Goal: Communication & Community: Answer question/provide support

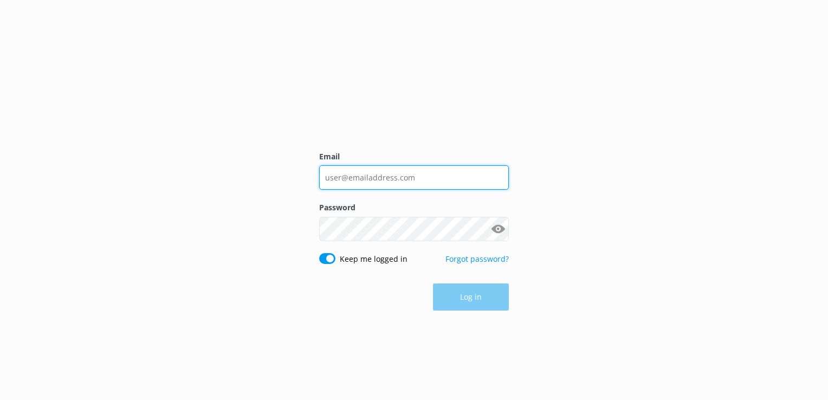
click at [438, 174] on input "Email" at bounding box center [414, 177] width 190 height 24
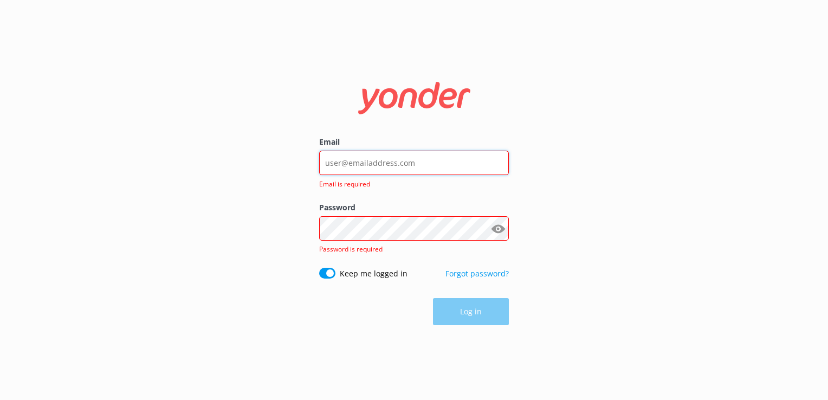
paste input "[URL][PERSON_NAME][DOMAIN_NAME]"
type input "[URL][PERSON_NAME][DOMAIN_NAME]"
drag, startPoint x: 455, startPoint y: 165, endPoint x: 199, endPoint y: 156, distance: 255.8
click at [199, 156] on div "Email [URL][PERSON_NAME][DOMAIN_NAME] Invalid email format Password Show passwo…" at bounding box center [414, 200] width 828 height 400
paste input "[EMAIL_ADDRESS][DOMAIN_NAME]"
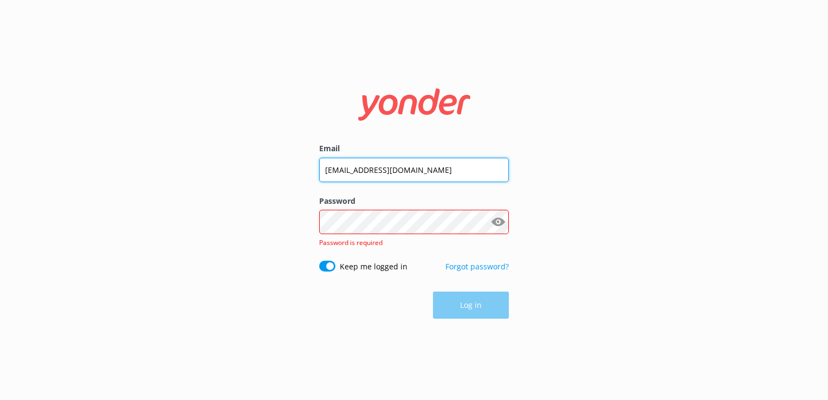
type input "[EMAIL_ADDRESS][DOMAIN_NAME]"
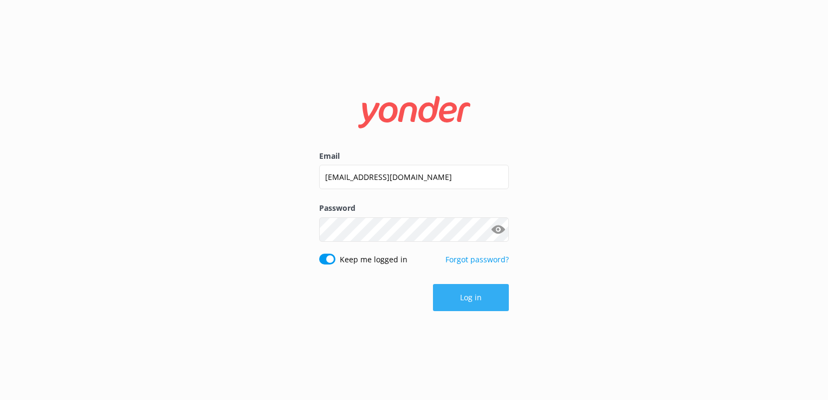
click at [460, 292] on button "Log in" at bounding box center [471, 297] width 76 height 27
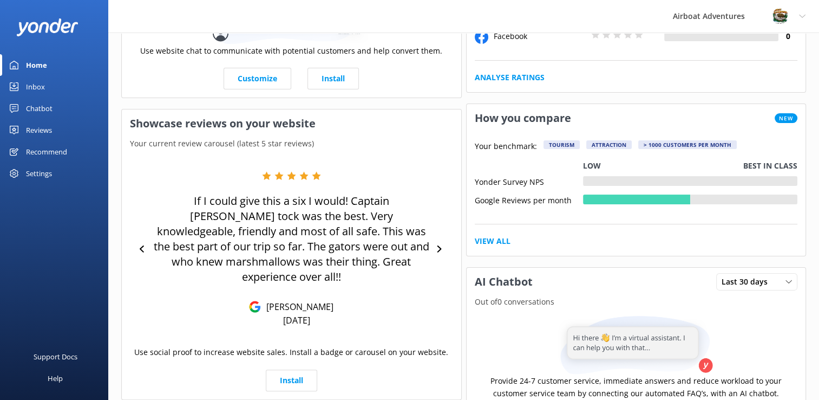
scroll to position [146, 0]
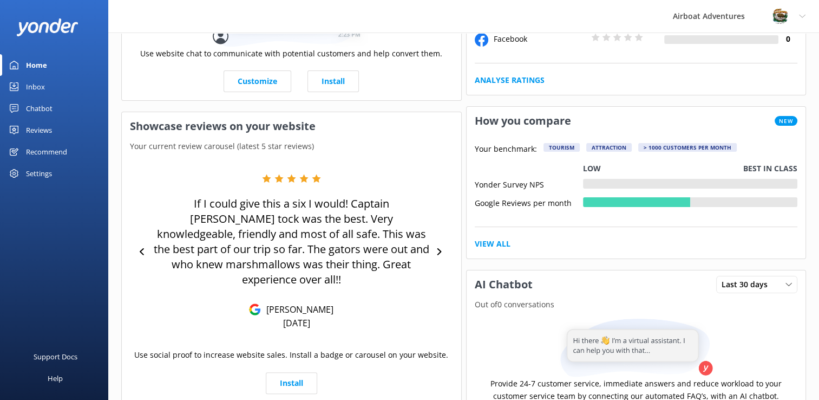
click at [50, 129] on div "Reviews" at bounding box center [39, 130] width 26 height 22
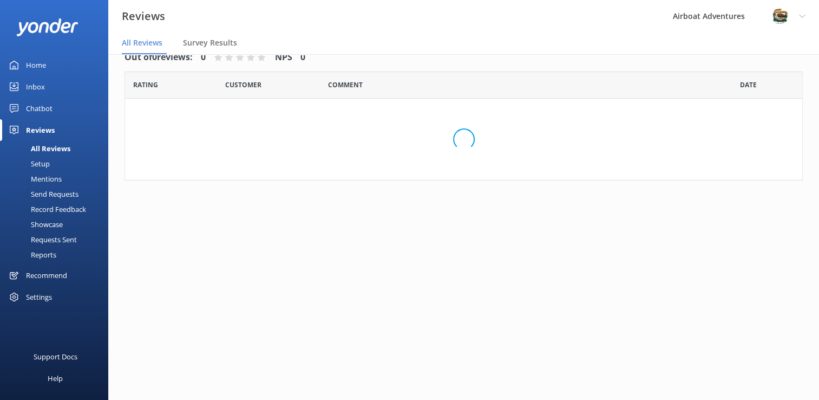
scroll to position [22, 0]
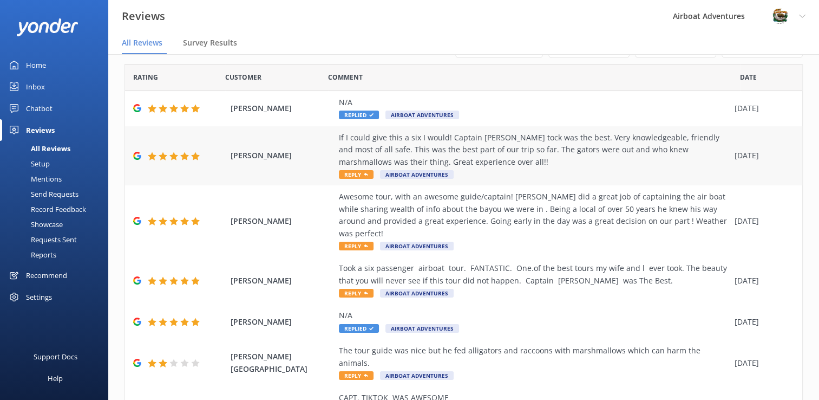
scroll to position [6, 0]
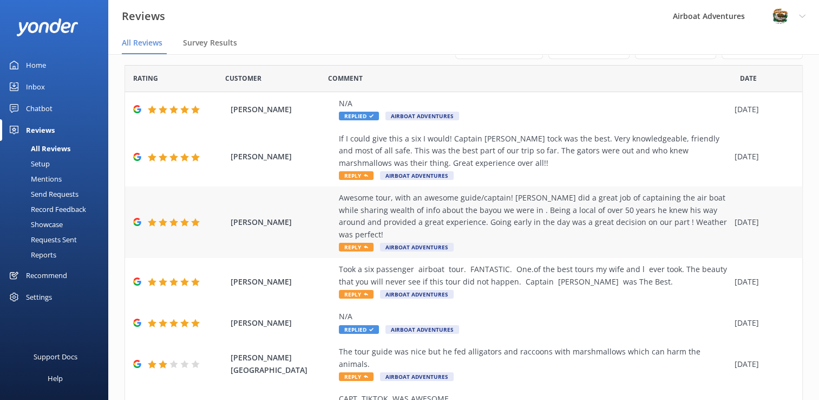
click at [361, 248] on span "Reply" at bounding box center [356, 247] width 35 height 9
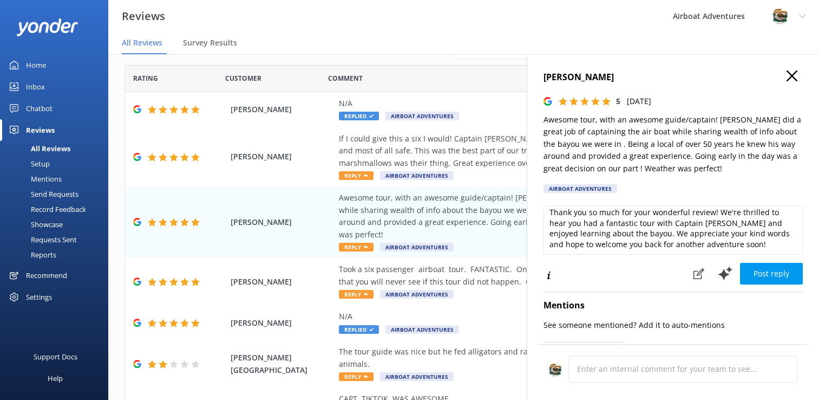
scroll to position [0, 0]
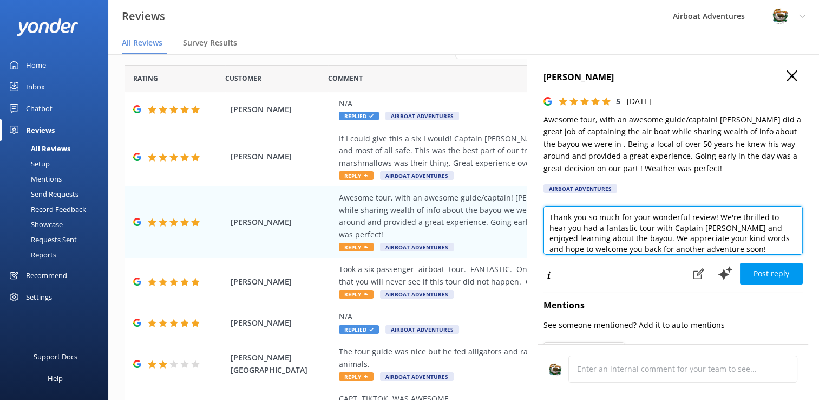
click at [548, 218] on textarea "Thank you so much for your wonderful review! We're thrilled to hear you had a f…" at bounding box center [673, 230] width 259 height 49
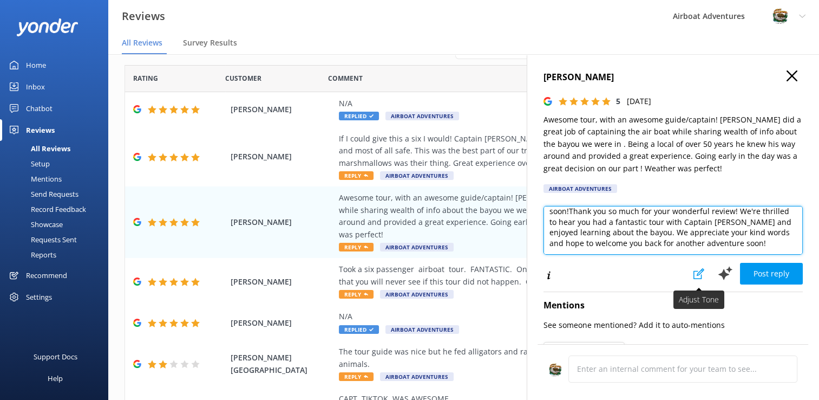
drag, startPoint x: 585, startPoint y: 239, endPoint x: 684, endPoint y: 268, distance: 102.8
click at [684, 268] on div "We're so happy to hear you had such a lovely experience. Thank you for your rev…" at bounding box center [673, 245] width 259 height 79
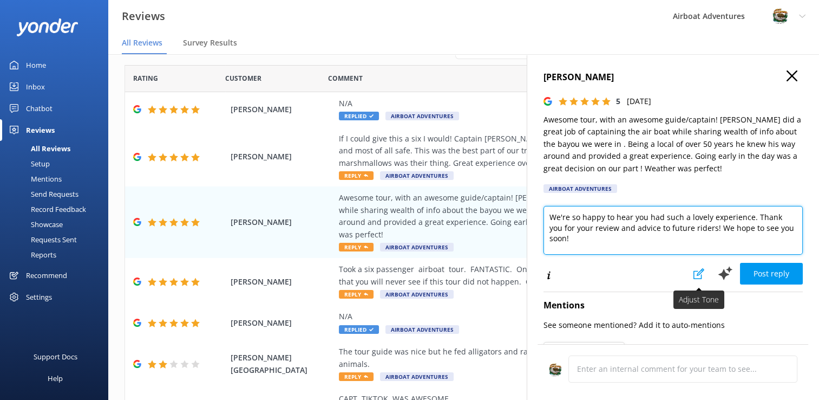
scroll to position [0, 0]
type textarea "We're so happy to hear you had such a lovely experience. Thank you for your rev…"
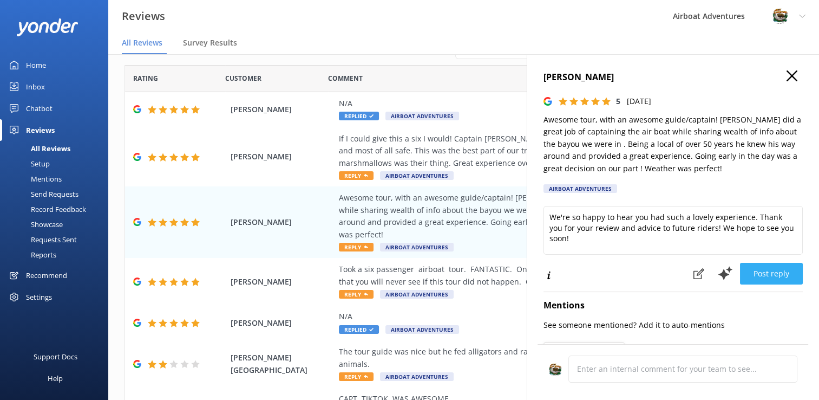
click at [779, 272] on button "Post reply" at bounding box center [771, 274] width 63 height 22
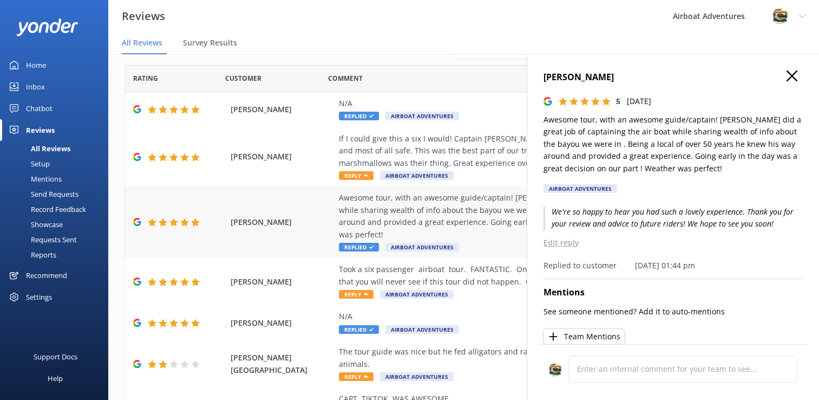
click at [493, 237] on div "Awesome tour, with an awesome guide/captain! [PERSON_NAME] did a great job of c…" at bounding box center [534, 216] width 391 height 49
click at [787, 75] on icon "button" at bounding box center [792, 75] width 11 height 11
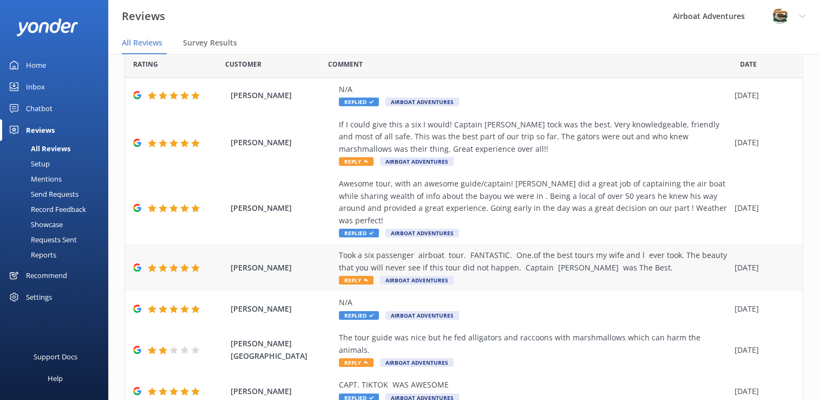
scroll to position [22, 0]
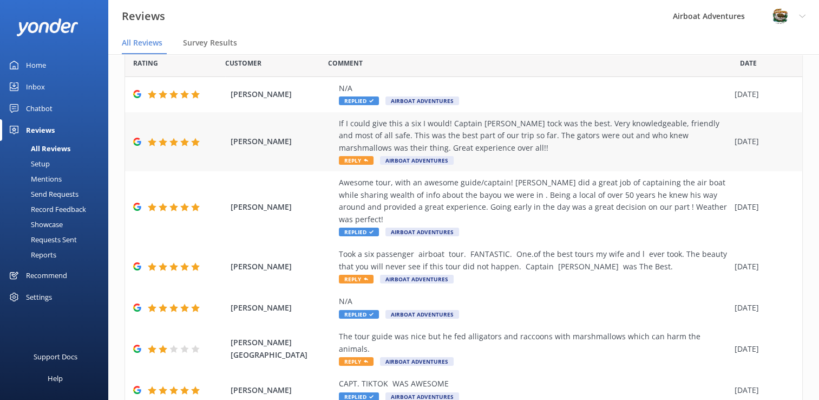
click at [350, 157] on span "Reply" at bounding box center [356, 160] width 35 height 9
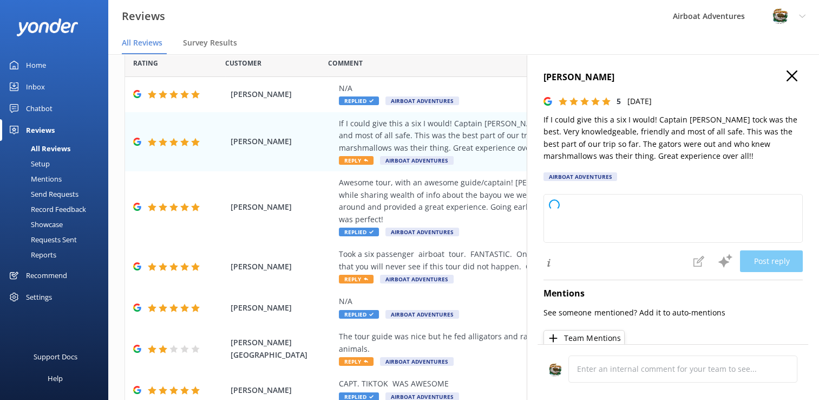
type textarea "Thank you so much for your wonderful review! We're thrilled to hear you had suc…"
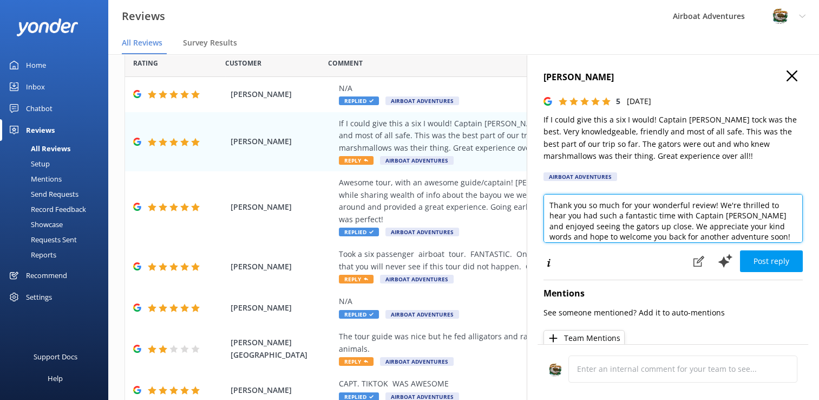
scroll to position [16, 0]
drag, startPoint x: 549, startPoint y: 205, endPoint x: 698, endPoint y: 248, distance: 155.0
click at [698, 248] on div "Thank you so much for your wonderful review! We're thrilled to hear you had suc…" at bounding box center [673, 222] width 259 height 56
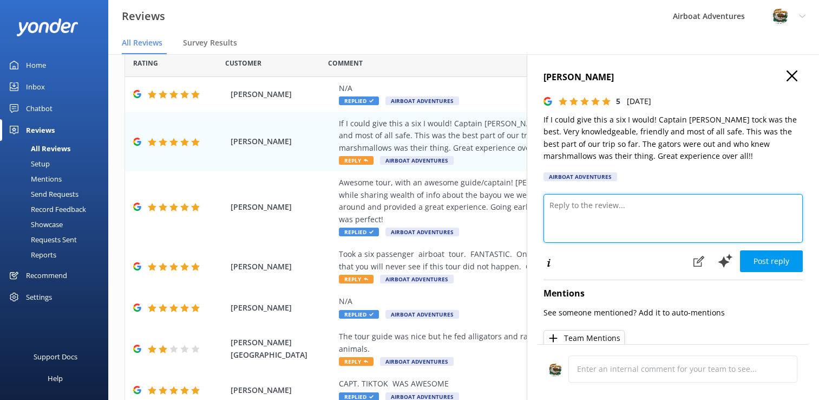
scroll to position [0, 0]
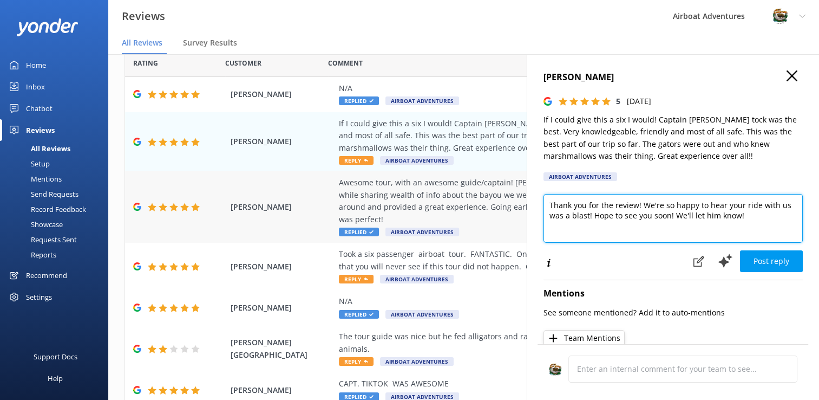
drag, startPoint x: 747, startPoint y: 213, endPoint x: 520, endPoint y: 200, distance: 227.9
click at [520, 200] on div "Out of 5000 reviews: 4.7 NPS 81 All reply statuses All reply statuses Needs a r…" at bounding box center [463, 215] width 711 height 367
type textarea "Thank you for the review! We're so happy to hear your ride with us was a blast!…"
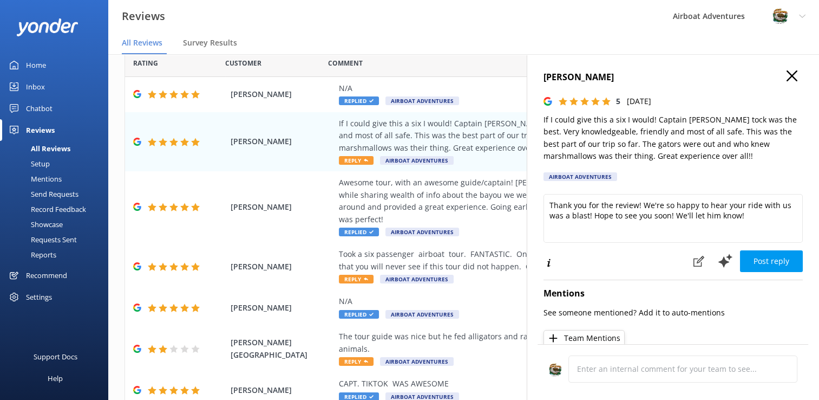
click at [787, 75] on icon "button" at bounding box center [792, 75] width 11 height 11
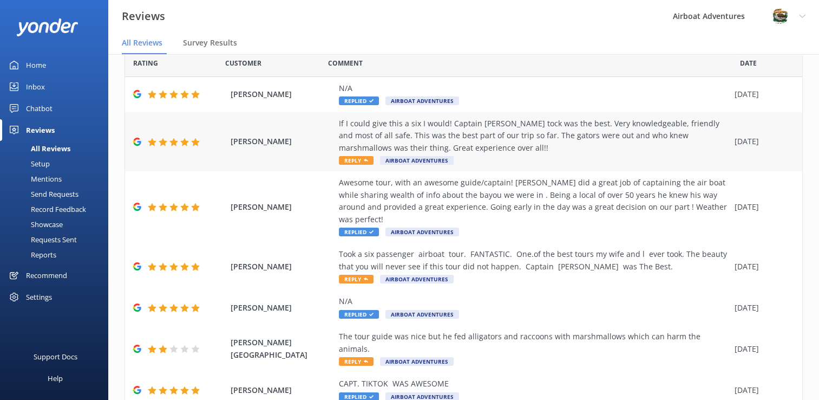
click at [351, 157] on span "Reply" at bounding box center [356, 160] width 35 height 9
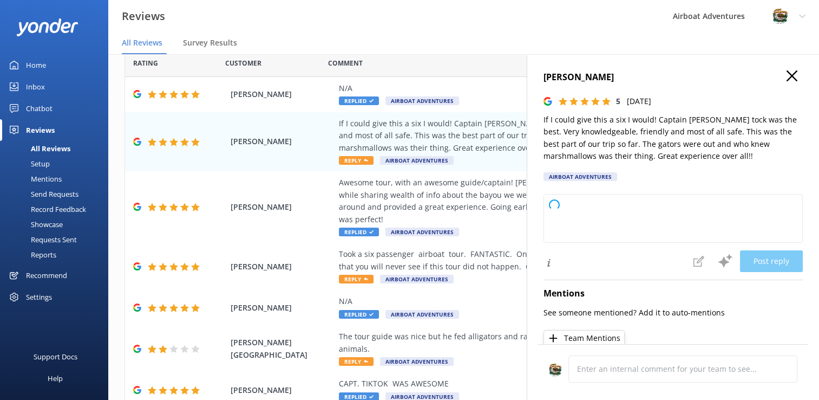
type textarea "Thank you so much for your wonderful review! We're thrilled to hear you had suc…"
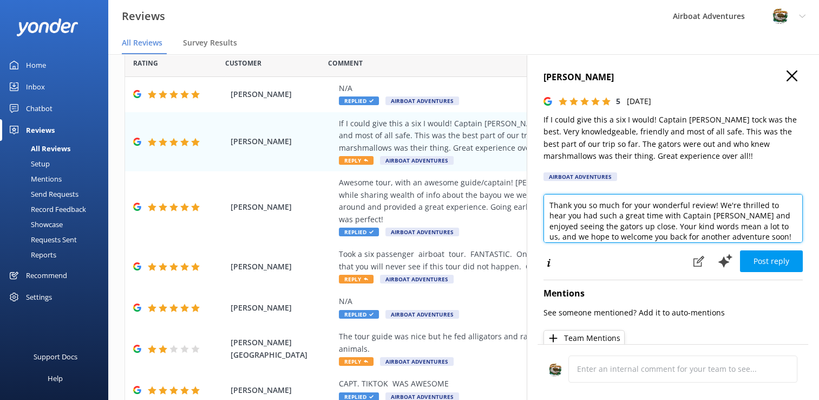
drag, startPoint x: 572, startPoint y: 229, endPoint x: 534, endPoint y: 171, distance: 70.0
click at [534, 171] on div "[PERSON_NAME] 5 [DATE] If I could give this a six I would! Captain [PERSON_NAME…" at bounding box center [673, 254] width 292 height 400
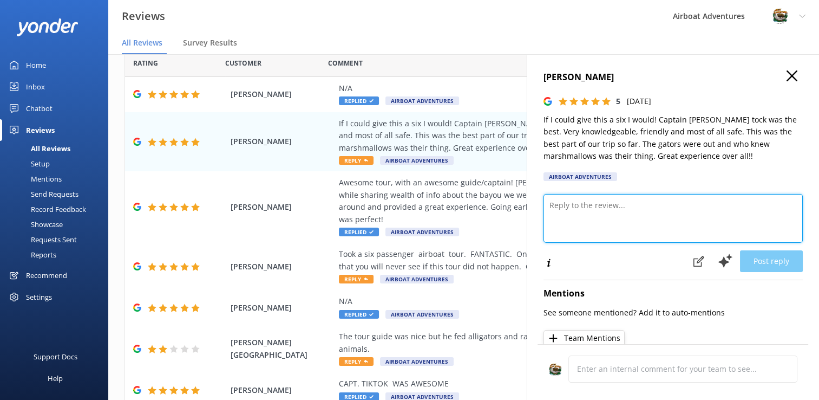
paste textarea "Thank you for the review! We're so happy to hear your ride with us was a blast!…"
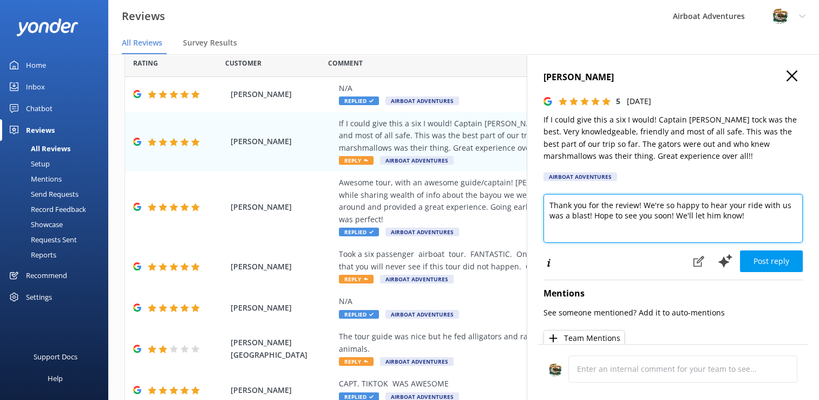
click at [591, 215] on textarea "Thank you for the review! We're so happy to hear your ride with us was a blast!…" at bounding box center [673, 218] width 259 height 49
click at [746, 218] on textarea "Thank you for the review! We're so happy to hear your ride with us was a blast!…" at bounding box center [673, 218] width 259 height 49
type textarea "Thank you for the review! We're so happy to hear your ride with us was a blast!…"
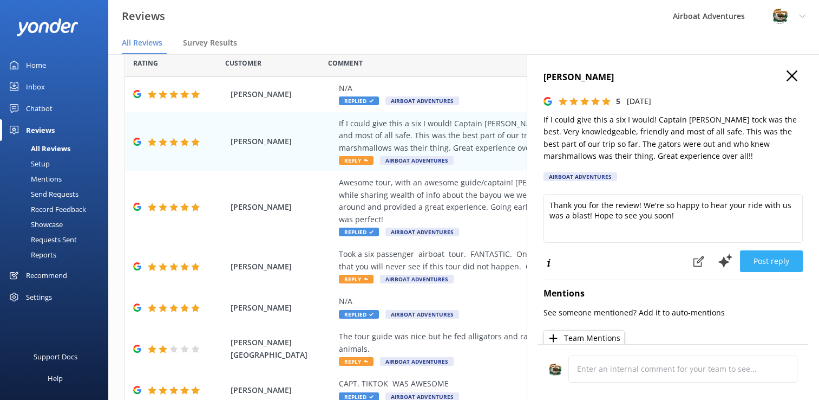
click at [760, 261] on button "Post reply" at bounding box center [771, 261] width 63 height 22
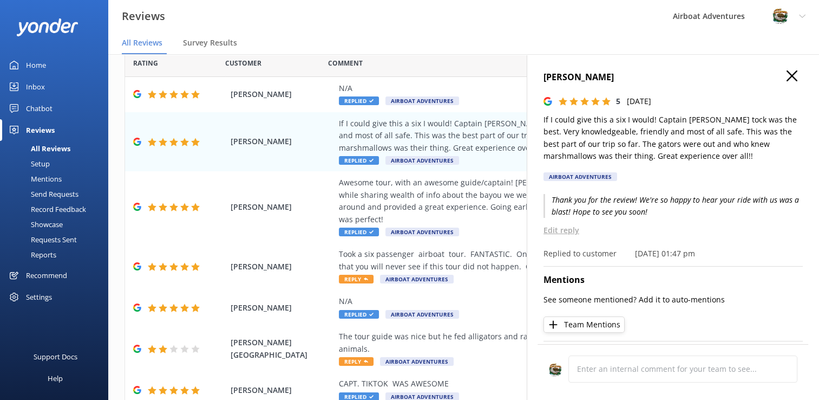
click at [787, 77] on icon "button" at bounding box center [792, 75] width 11 height 11
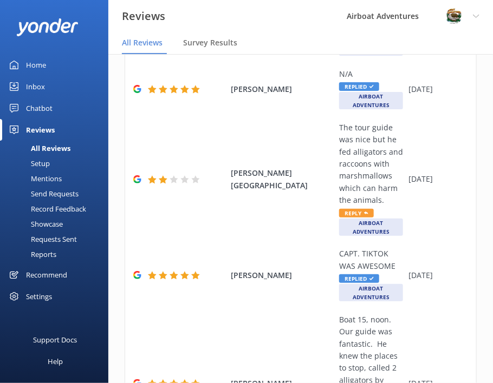
scroll to position [895, 0]
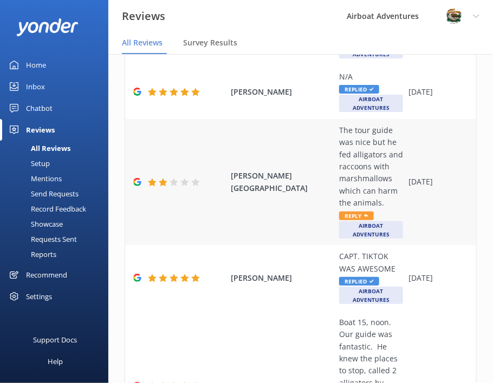
click at [366, 210] on div "The tour guide was nice but he fed alligators and raccoons with marshmallows wh…" at bounding box center [371, 167] width 64 height 85
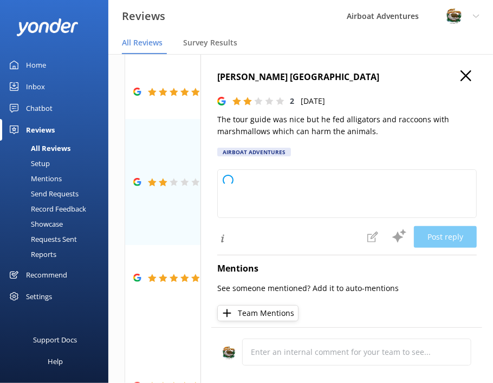
type textarea "Thank you for your feedback. We take concerns about wildlife safety very seriou…"
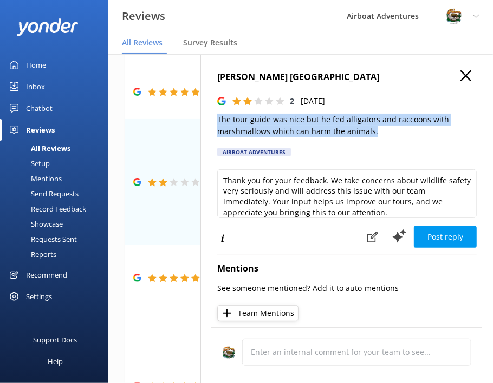
drag, startPoint x: 373, startPoint y: 134, endPoint x: 213, endPoint y: 116, distance: 160.8
click at [213, 116] on div "[PERSON_NAME] Paraguay 2 [DATE] The tour guide was nice but he fed alligators a…" at bounding box center [346, 245] width 292 height 383
copy p "The tour guide was nice but he fed alligators and raccoons with marshmallows wh…"
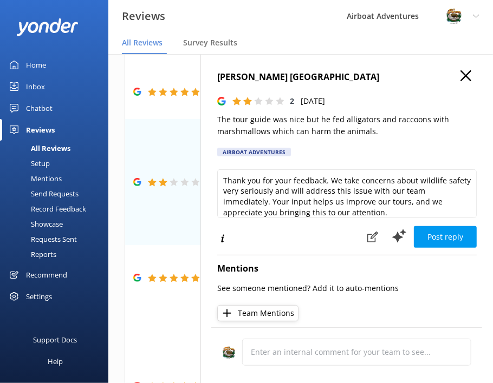
click at [349, 74] on h4 "[PERSON_NAME] [GEOGRAPHIC_DATA]" at bounding box center [346, 77] width 259 height 14
click at [353, 85] on div "[PERSON_NAME] Paraguay 2 [DATE] The tour guide was nice but he fed alligators a…" at bounding box center [346, 116] width 259 height 93
click at [265, 77] on h4 "[PERSON_NAME] [GEOGRAPHIC_DATA]" at bounding box center [346, 77] width 259 height 14
click at [460, 76] on icon "button" at bounding box center [465, 75] width 11 height 11
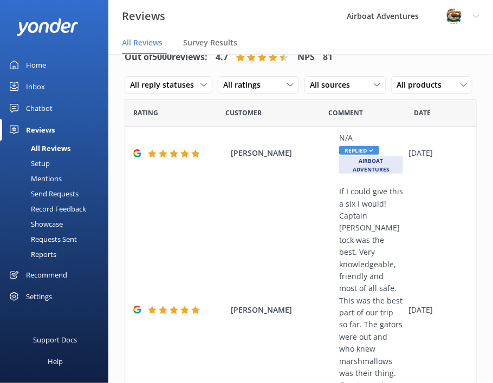
scroll to position [0, 0]
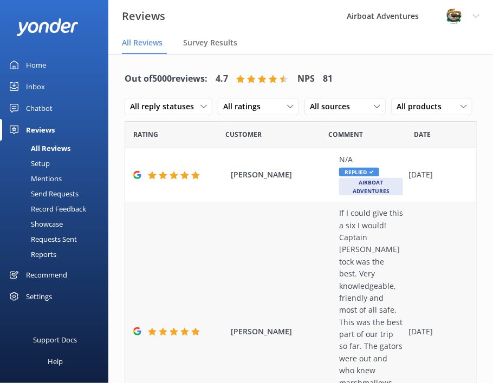
click at [321, 245] on div "[PERSON_NAME] If I could give this a six I would! Captain [PERSON_NAME] tock wa…" at bounding box center [300, 332] width 351 height 260
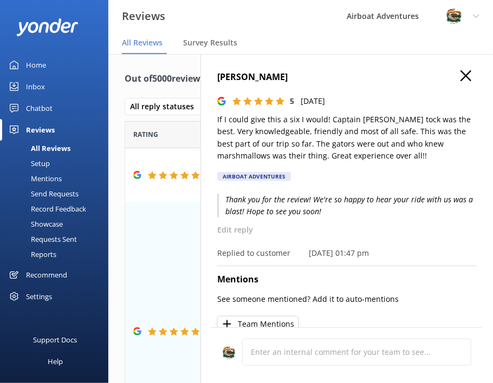
click at [460, 73] on icon "button" at bounding box center [465, 75] width 11 height 11
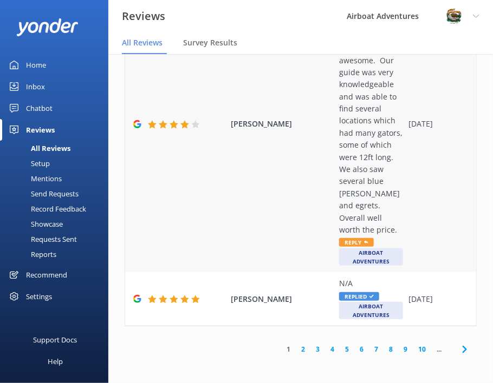
scroll to position [1423, 0]
drag, startPoint x: 356, startPoint y: 287, endPoint x: 294, endPoint y: 281, distance: 63.1
click at [294, 272] on div "[PERSON_NAME] The sensory experience of being on the airboat while cruising on …" at bounding box center [300, 124] width 351 height 296
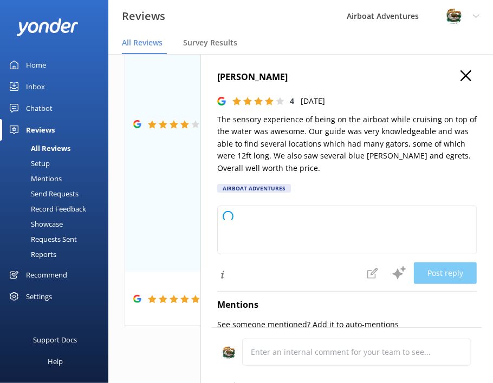
type textarea "Thank you so much for your wonderful review! We’re thrilled to hear you enjoyed…"
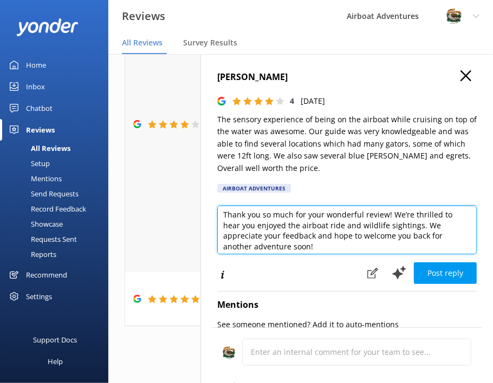
scroll to position [0, 0]
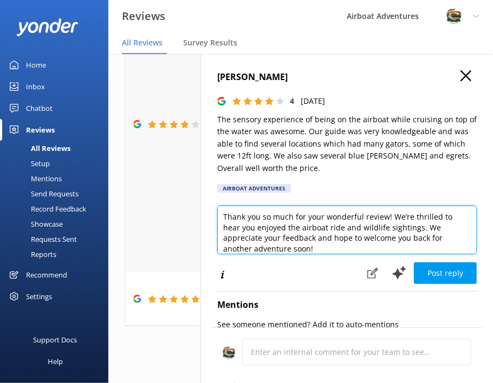
drag, startPoint x: 311, startPoint y: 254, endPoint x: 163, endPoint y: 205, distance: 155.9
click at [163, 205] on div "Out of 5000 reviews: 4.7 NPS 81 All reply statuses All reply statuses Needs a r…" at bounding box center [300, 207] width 385 height 351
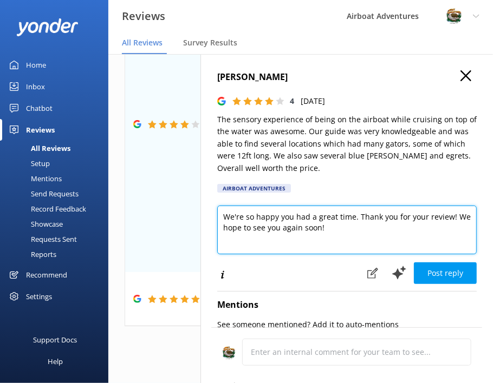
click at [354, 218] on textarea "We're so happy you had a great time. Thank you for your review! We hope to see …" at bounding box center [346, 230] width 259 height 49
type textarea "We're so happy you had a great time! Thank you for your review! We hope to see …"
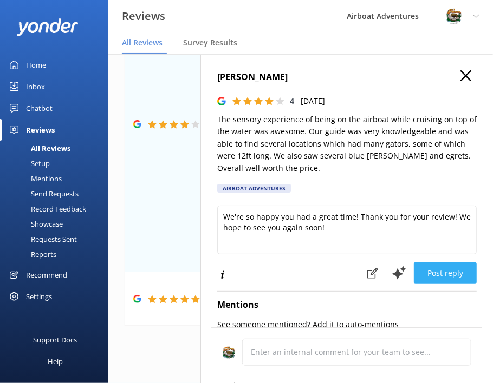
click at [442, 274] on button "Post reply" at bounding box center [445, 274] width 63 height 22
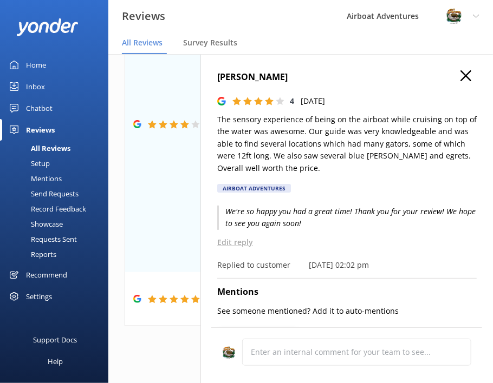
click at [461, 77] on icon "button" at bounding box center [465, 75] width 11 height 11
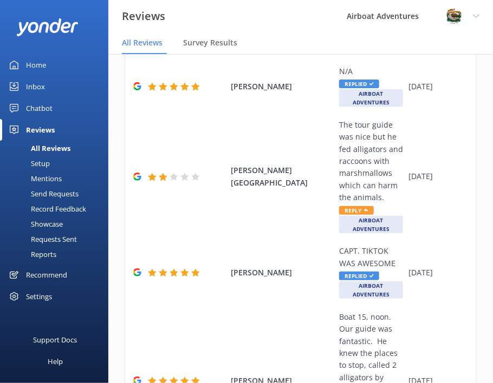
scroll to position [900, 0]
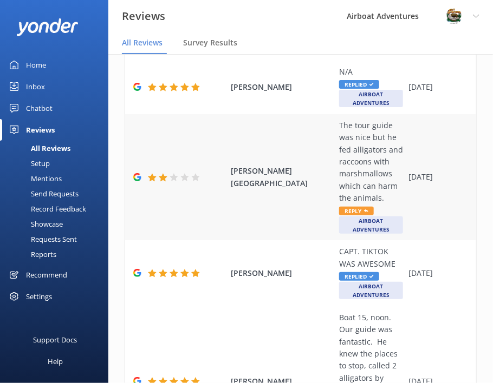
click at [272, 241] on div "[PERSON_NAME] Paraguay The tour guide was nice but he fed alligators and raccoo…" at bounding box center [300, 177] width 351 height 127
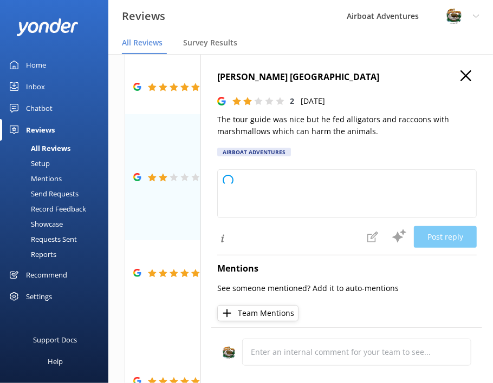
type textarea "Thank you for your feedback. We take the well-being of wildlife very seriously …"
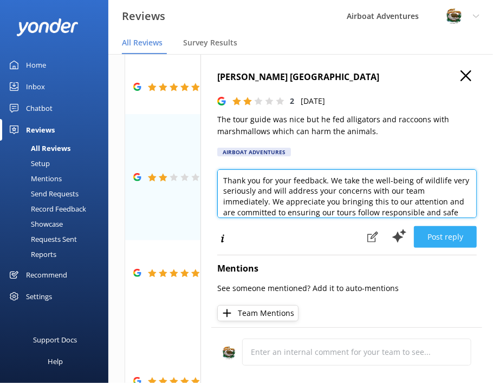
scroll to position [16, 0]
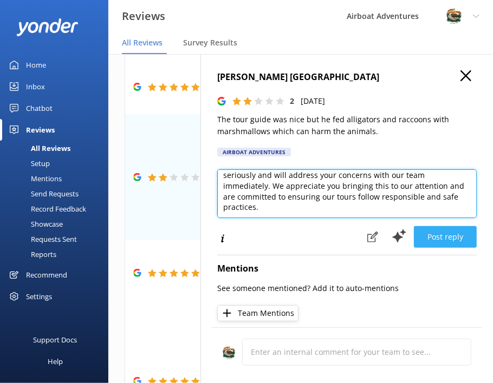
drag, startPoint x: 221, startPoint y: 182, endPoint x: 451, endPoint y: 233, distance: 235.2
click at [451, 233] on div "Thank you for your feedback. We take the well-being of wildlife very seriously …" at bounding box center [346, 209] width 259 height 79
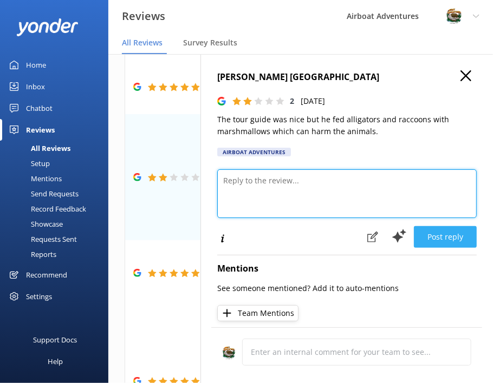
scroll to position [0, 0]
paste textarea "Hi [name]. We apologize for any distress caused and encourage you to email us a…"
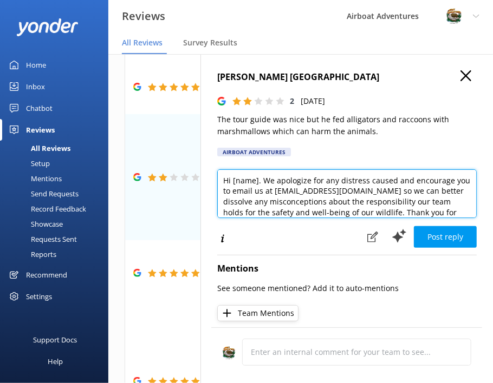
click at [256, 184] on textarea "Hi [name]. We apologize for any distress caused and encourage you to email us a…" at bounding box center [346, 194] width 259 height 49
click at [256, 181] on textarea "Hi [name]. We apologize for any distress caused and encourage you to email us a…" at bounding box center [346, 194] width 259 height 49
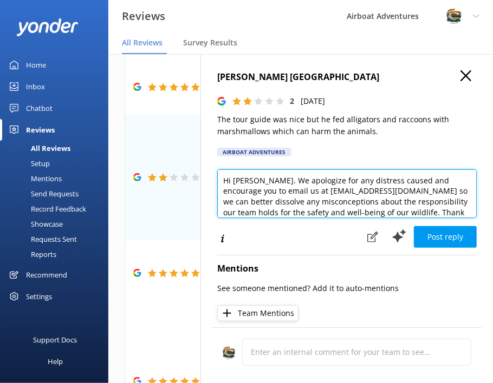
click at [260, 179] on textarea "Hi [PERSON_NAME]. We apologize for any distress caused and encourage you to ema…" at bounding box center [346, 194] width 259 height 49
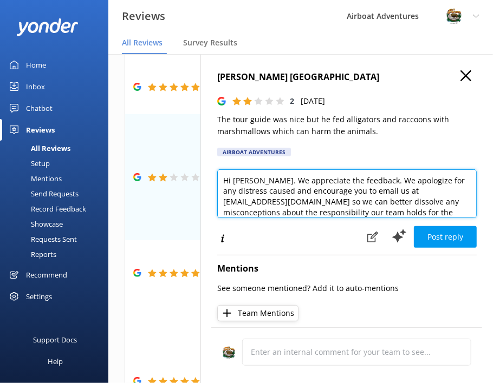
scroll to position [37, 0]
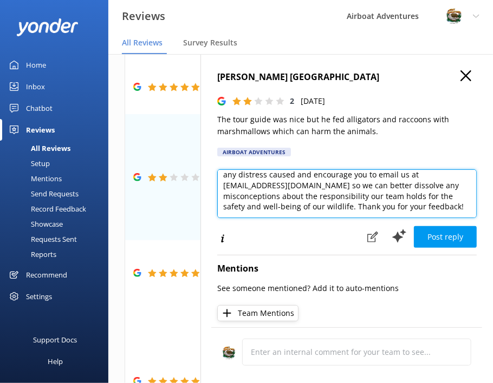
drag, startPoint x: 262, startPoint y: 201, endPoint x: 351, endPoint y: 187, distance: 89.9
click at [351, 187] on textarea "Hi [PERSON_NAME]. We appreciate the feedback. We apologize for any distress cau…" at bounding box center [346, 194] width 259 height 49
click at [417, 186] on textarea "Hi [PERSON_NAME]. We appreciate the feedback. We apologize for any distress cau…" at bounding box center [346, 194] width 259 height 49
click at [388, 188] on textarea "Hi [PERSON_NAME]. We appreciate the feedback. We apologize for any distress cau…" at bounding box center [346, 194] width 259 height 49
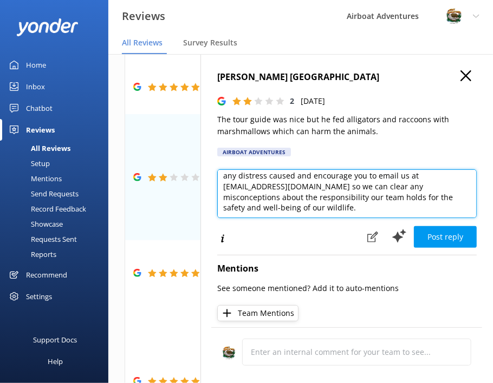
click at [325, 203] on textarea "Hi [PERSON_NAME]. We appreciate the feedback. We apologize for any distress cau…" at bounding box center [346, 194] width 259 height 49
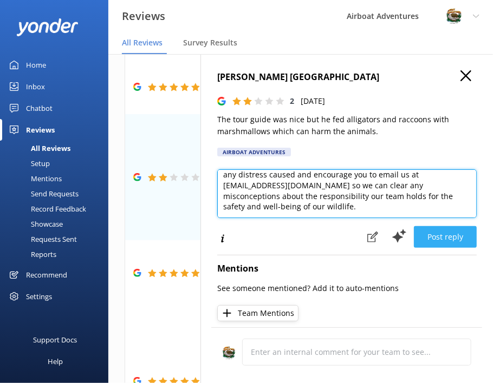
type textarea "Hi [PERSON_NAME]. We appreciate the feedback. We apologize for any distress cau…"
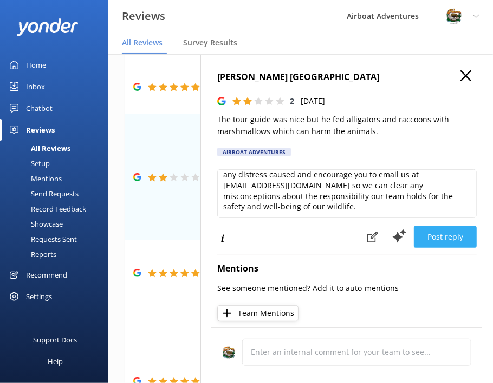
click at [449, 237] on button "Post reply" at bounding box center [445, 237] width 63 height 22
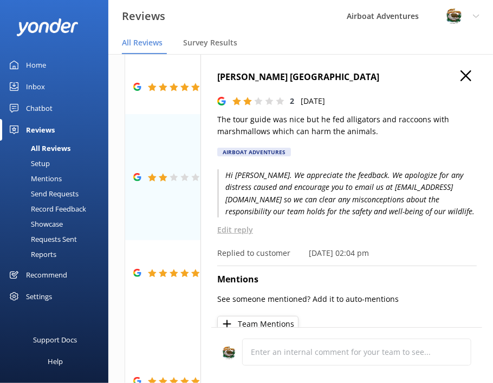
click at [461, 75] on icon "button" at bounding box center [465, 75] width 11 height 11
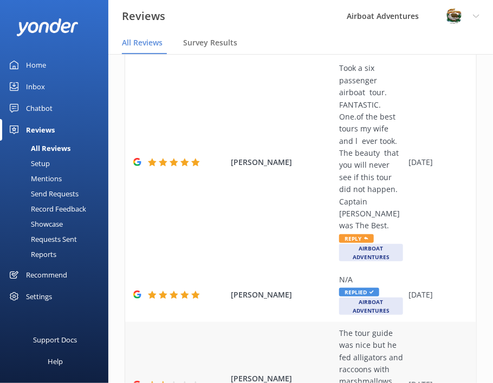
scroll to position [691, 0]
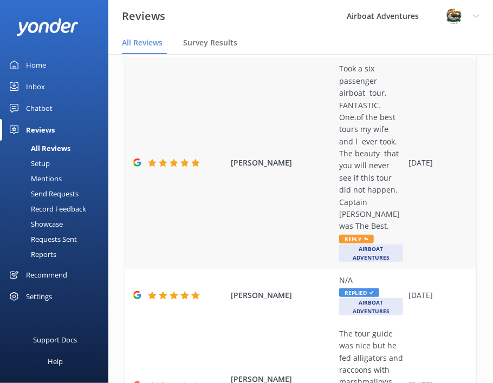
click at [358, 244] on span "Reply" at bounding box center [356, 239] width 35 height 9
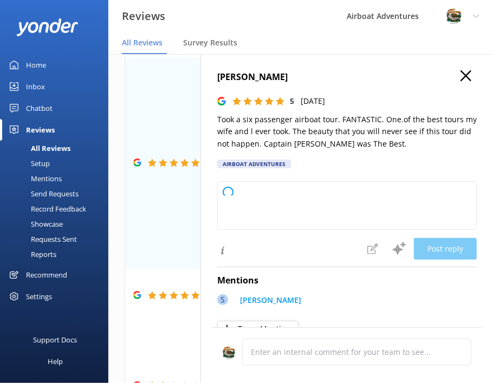
type textarea "Thank you so much for your wonderful review! We’re thrilled to hear you and you…"
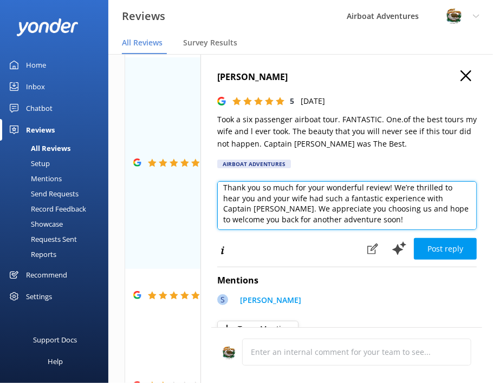
scroll to position [0, 0]
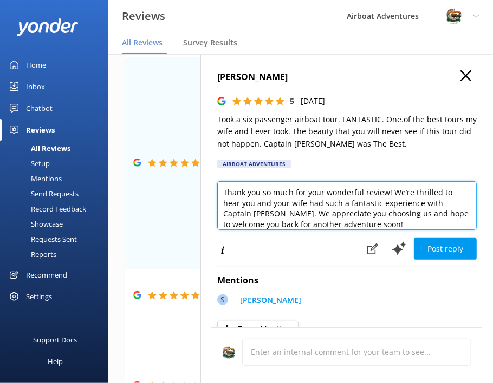
drag, startPoint x: 398, startPoint y: 226, endPoint x: 201, endPoint y: 188, distance: 200.2
click at [201, 188] on div "[PERSON_NAME] 5 [DATE] Took a six passenger airboat tour. FANTASTIC. One.of the…" at bounding box center [346, 245] width 292 height 383
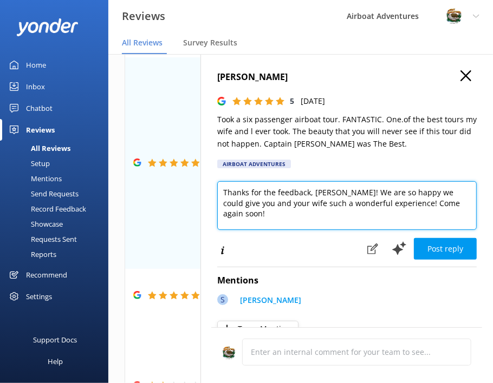
click at [382, 204] on textarea "Thanks for the feedback, [PERSON_NAME]! We are so happy we could give you and y…" at bounding box center [346, 205] width 259 height 49
click at [307, 196] on textarea "Thanks for the feedback, [PERSON_NAME]! We are so happy we could give you and y…" at bounding box center [346, 205] width 259 height 49
click at [373, 213] on textarea "Thanks for the review, [PERSON_NAME]! We are so happy we could give you and you…" at bounding box center [346, 205] width 259 height 49
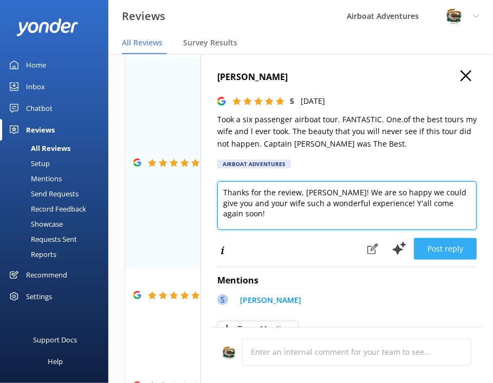
type textarea "Thanks for the review, [PERSON_NAME]! We are so happy we could give you and you…"
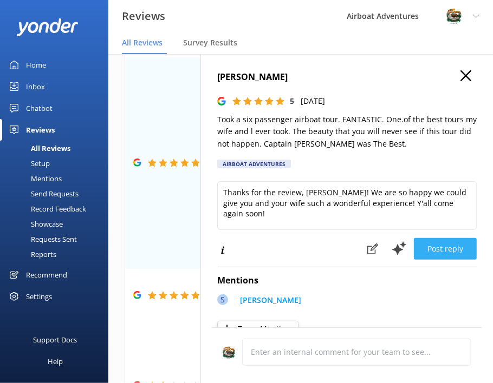
click at [440, 248] on button "Post reply" at bounding box center [445, 249] width 63 height 22
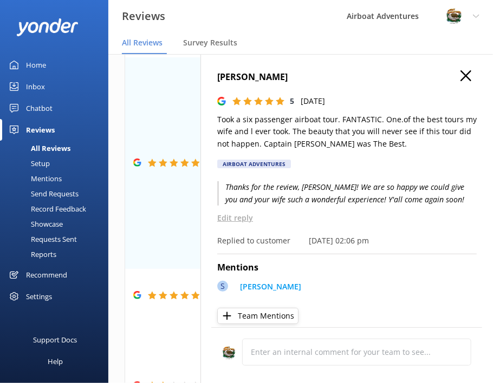
click at [463, 74] on icon "button" at bounding box center [465, 75] width 11 height 11
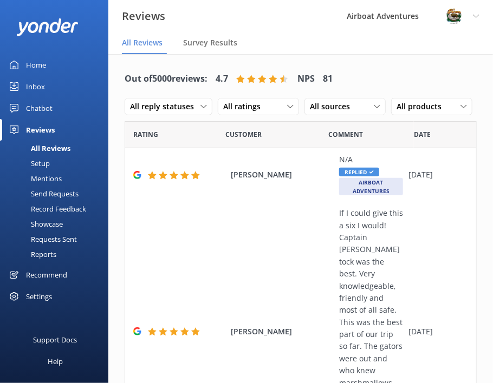
click at [266, 38] on nav "All Reviews Survey Results" at bounding box center [300, 43] width 385 height 22
